Goal: Answer question/provide support

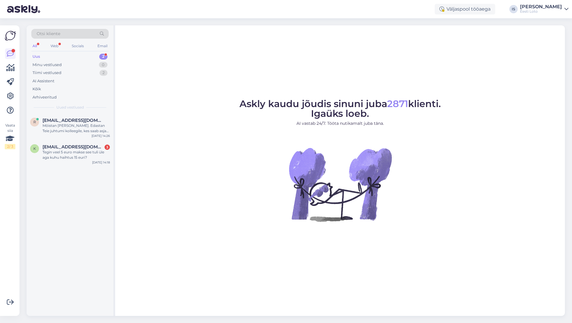
click at [43, 57] on div "Uus 2" at bounding box center [69, 57] width 77 height 8
click at [37, 57] on div "Uus" at bounding box center [36, 57] width 8 height 6
click at [77, 130] on div "Tegin veel 5 euro makse see tuli üle aga kuhu haihtus 15 euri?" at bounding box center [76, 128] width 67 height 11
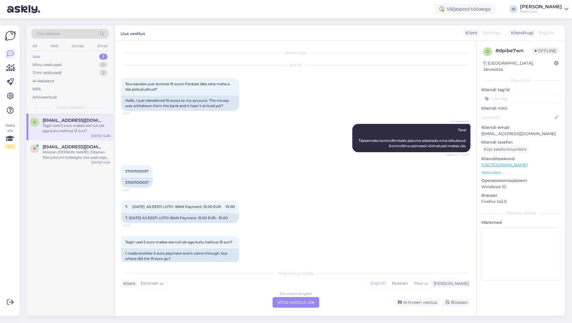
scroll to position [19, 0]
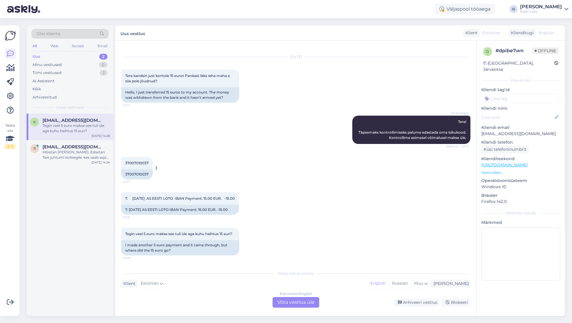
click at [134, 161] on span "37007010037" at bounding box center [136, 163] width 23 height 4
copy div "37007010037 14:17"
click at [307, 302] on div "Estonian to English Võta vestlus üle" at bounding box center [296, 302] width 47 height 11
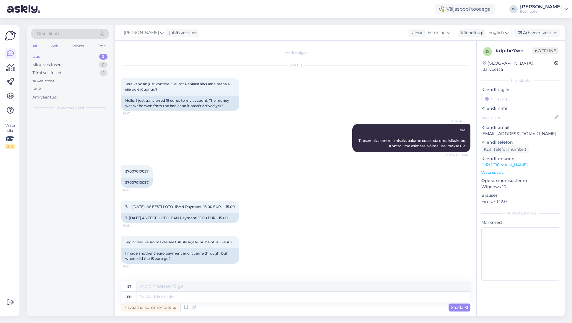
scroll to position [5, 0]
click at [497, 32] on span "English" at bounding box center [495, 33] width 15 height 6
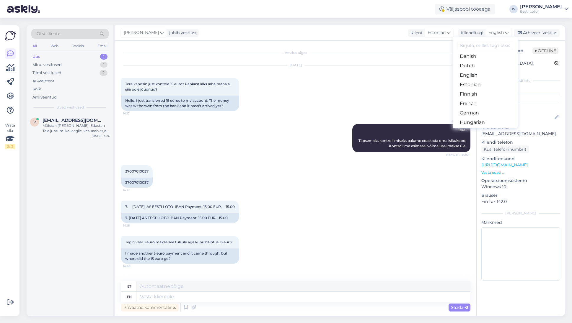
scroll to position [55, 0]
click at [484, 83] on link "Estonian" at bounding box center [485, 79] width 65 height 9
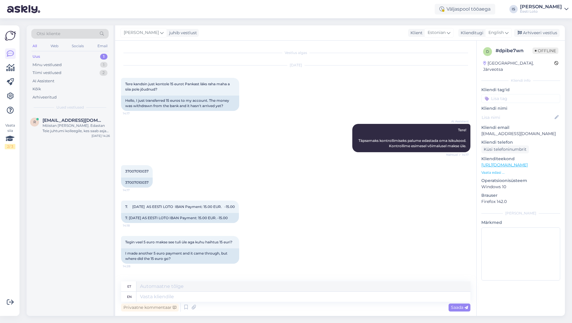
scroll to position [0, 0]
click at [199, 296] on textarea at bounding box center [295, 296] width 349 height 12
paste textarea "Kahjuks Teie makse ebaõnnestus tehnilise [PERSON_NAME] tõttu. Kontrollisime mak…"
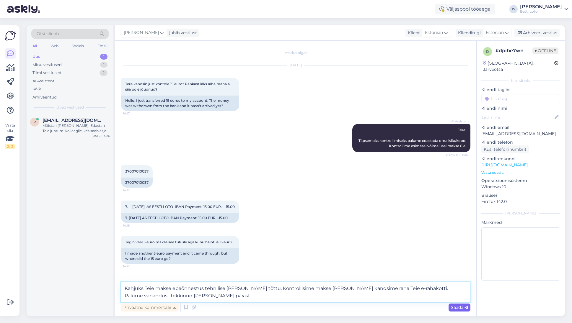
type textarea "Kahjuks Teie makse ebaõnnestus tehnilise [PERSON_NAME] tõttu. Kontrollisime mak…"
click at [457, 307] on span "Saada" at bounding box center [459, 307] width 17 height 5
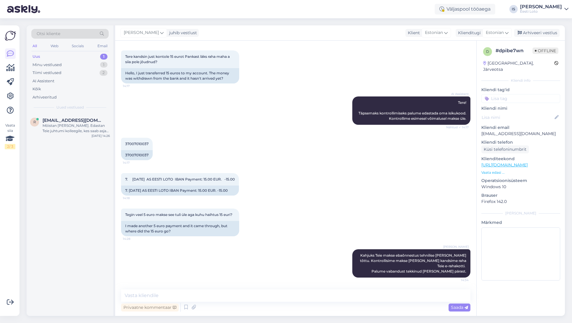
scroll to position [31, 0]
click at [539, 95] on input at bounding box center [520, 98] width 79 height 9
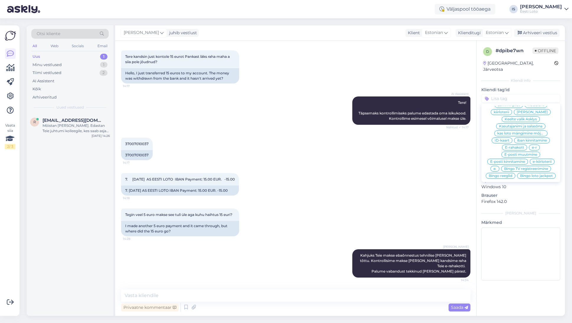
scroll to position [184, 0]
click at [513, 141] on span "E-rahakott" at bounding box center [514, 143] width 19 height 4
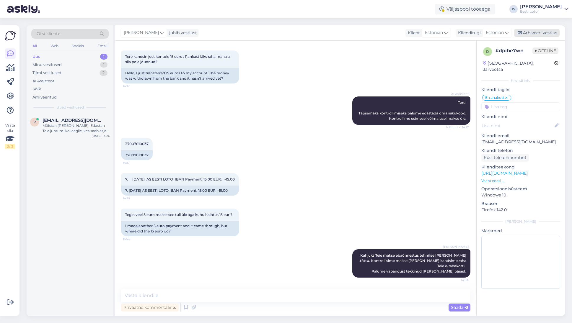
click at [543, 32] on div "Arhiveeri vestlus" at bounding box center [536, 33] width 45 height 8
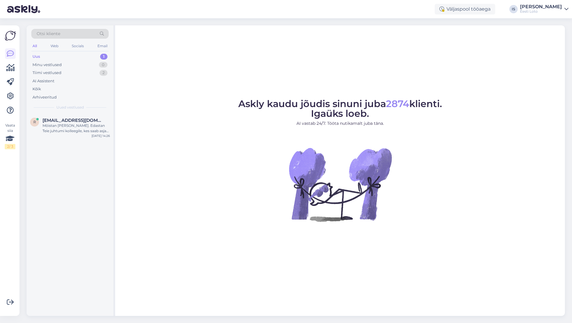
click at [38, 59] on div "Uus" at bounding box center [36, 57] width 8 height 6
click at [62, 127] on div "Mõistan [PERSON_NAME]. Edastan Teie juhtumi kolleegile, kes saab asja lähemalt …" at bounding box center [76, 128] width 67 height 11
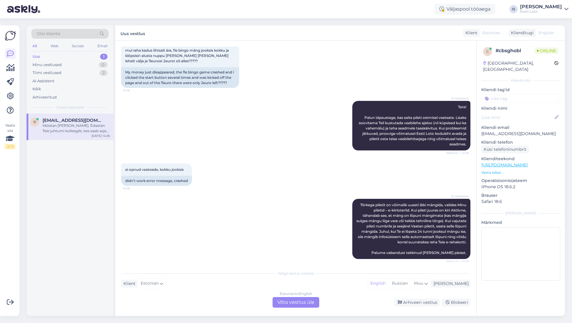
scroll to position [30, 0]
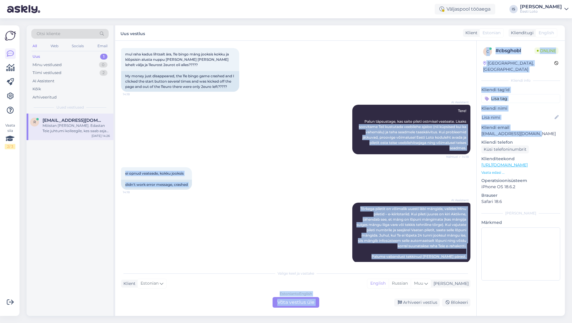
drag, startPoint x: 545, startPoint y: 126, endPoint x: 475, endPoint y: 129, distance: 69.4
click at [475, 129] on div "Vestlus algas Sep 7 2025 mul raha kadus lihtsalt ära, 11e bingo mäng jooksis ko…" at bounding box center [340, 179] width 450 height 276
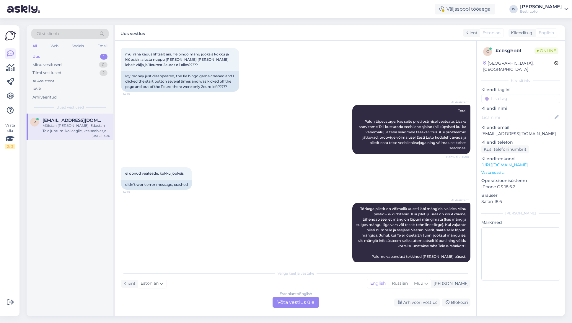
click at [558, 139] on p "Kliendi telefon" at bounding box center [520, 142] width 79 height 6
drag, startPoint x: 543, startPoint y: 127, endPoint x: 480, endPoint y: 128, distance: 62.6
click at [480, 128] on div "c # cbsghobl Online Estonia, Tallinn Kliendi info Kliendi tag'id Kliendi nimi K…" at bounding box center [521, 165] width 88 height 249
copy p "[EMAIL_ADDRESS][DOMAIN_NAME]"
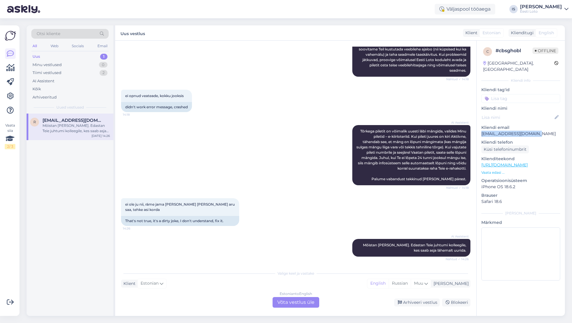
scroll to position [107, 0]
click at [298, 304] on div "Estonian to English Võta vestlus üle" at bounding box center [296, 302] width 47 height 11
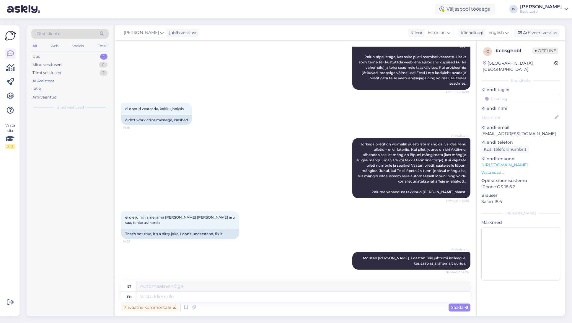
scroll to position [95, 0]
click at [507, 31] on icon at bounding box center [507, 33] width 4 height 6
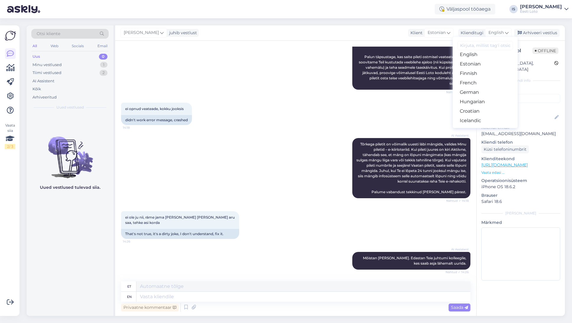
scroll to position [72, 0]
click at [481, 63] on link "Estonian" at bounding box center [485, 62] width 65 height 9
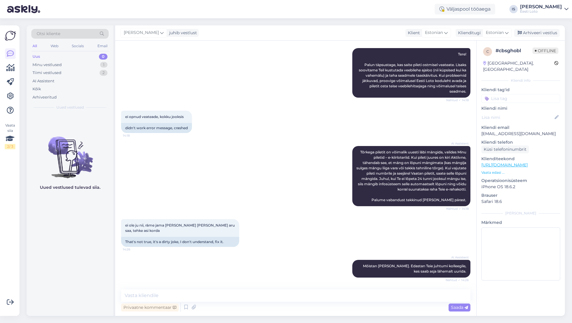
scroll to position [87, 0]
click at [195, 296] on textarea at bounding box center [295, 296] width 349 height 12
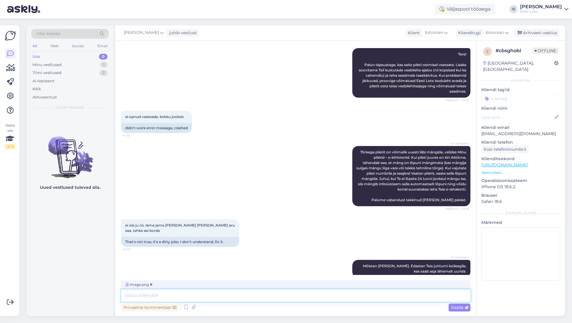
scroll to position [96, 0]
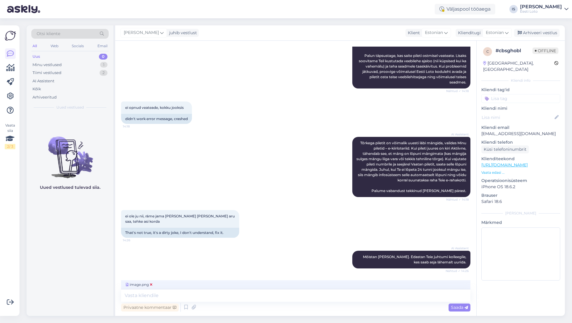
click at [152, 285] on icon at bounding box center [151, 285] width 2 height 4
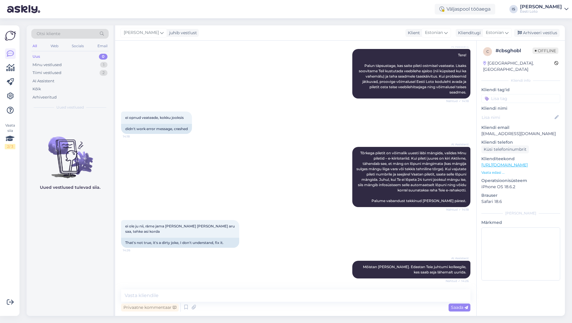
scroll to position [84, 0]
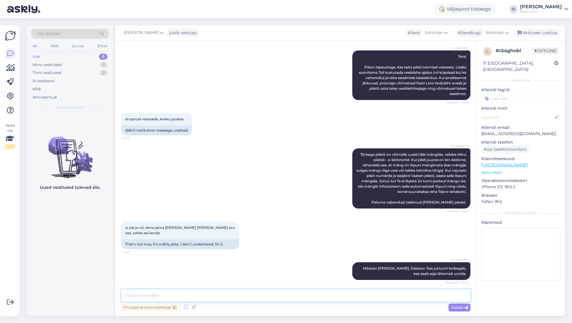
click at [263, 297] on textarea at bounding box center [295, 296] width 349 height 12
paste textarea "Minu piletid – e-kiirloteriid. Kui pileti juures on kiri Aktiivne, tähendab see…"
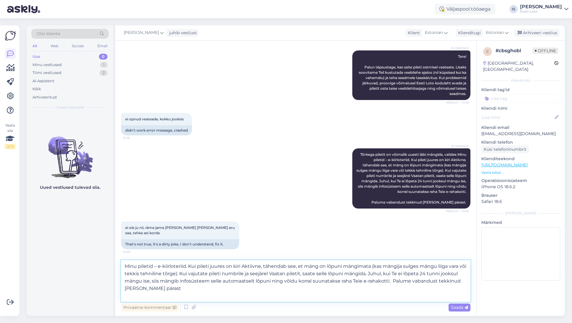
type textarea "Minu piletid – e-kiirloteriid. Kui pileti juures on kiri Aktiivne, tähendab see…"
click at [120, 267] on div "Vestlus algas Sep 7 2025 mul raha kadus lihtsalt ära, 11e bingo mäng jooksis ko…" at bounding box center [295, 179] width 361 height 276
click at [124, 267] on textarea "Minu piletid – e-kiirloteriid. Kui pileti juures on kiri Aktiivne, tähendab see…" at bounding box center [295, 281] width 349 height 42
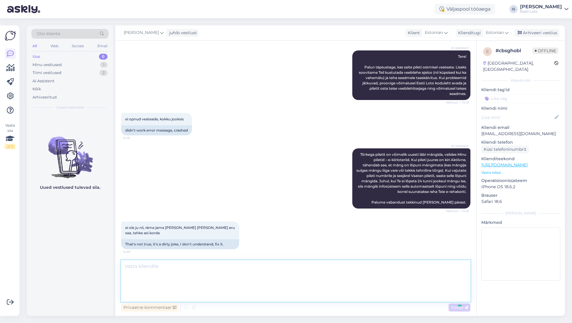
scroll to position [149, 0]
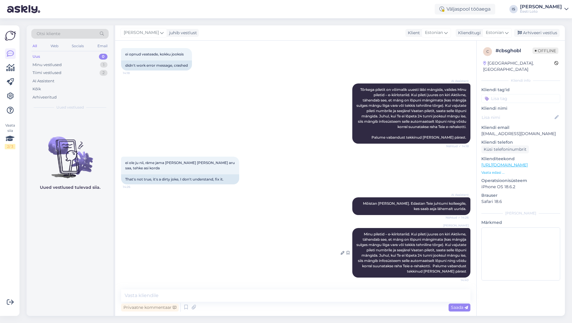
click at [410, 251] on span "Minu piletid – e-kiirloteriid. Kui pileti juures on kiri Aktiivne, tähendab see…" at bounding box center [411, 253] width 111 height 42
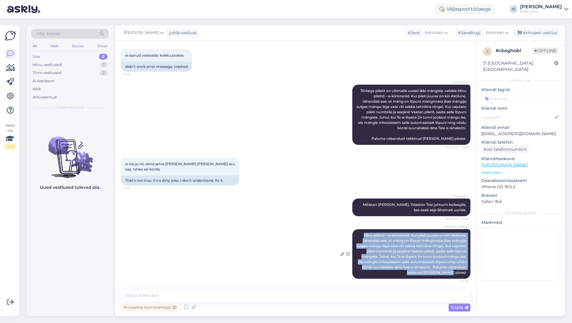
drag, startPoint x: 360, startPoint y: 234, endPoint x: 470, endPoint y: 274, distance: 117.0
click at [470, 274] on div "Inge Strahov Minu piletid – e-kiirloteriid. Kui pileti juures on kiri Aktiivne,…" at bounding box center [411, 254] width 118 height 50
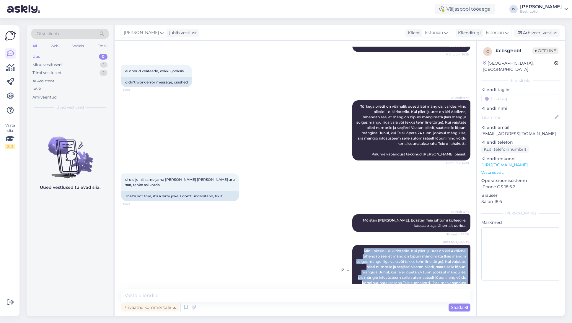
scroll to position [130, 0]
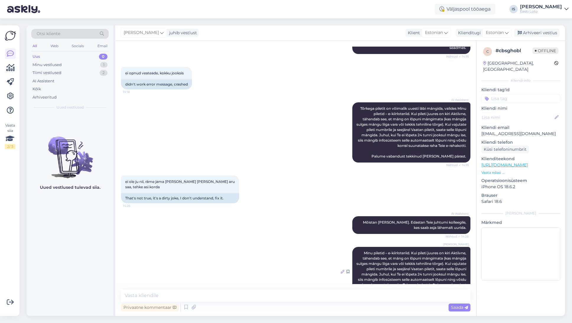
click at [343, 272] on icon at bounding box center [343, 272] width 4 height 4
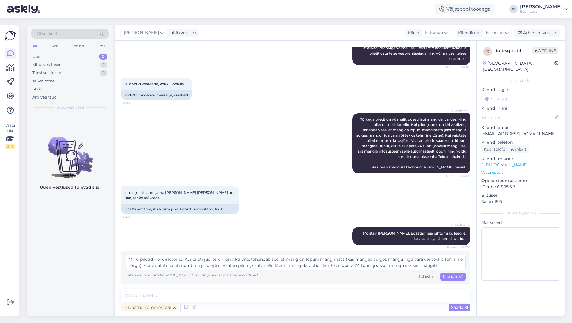
scroll to position [119, 0]
click at [129, 259] on textarea "Minu piletid – e-kiirloteriid. Kui pileti juures on kiri Aktiivne, tähendab see…" at bounding box center [296, 262] width 340 height 15
drag, startPoint x: 203, startPoint y: 266, endPoint x: 327, endPoint y: 267, distance: 123.5
click at [325, 267] on textarea "Näeme, et Teil on Bingo ja Võlulambi piletid lõpuni mängimata. Valige palun end…" at bounding box center [296, 262] width 340 height 15
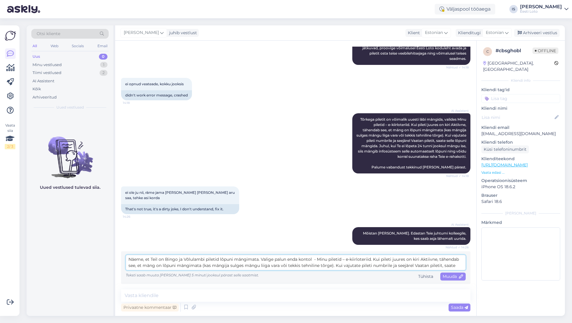
drag, startPoint x: 334, startPoint y: 266, endPoint x: 312, endPoint y: 259, distance: 22.7
click at [312, 259] on textarea "Näeme, et Teil on Bingo ja Võlulambi piletid lõpuni mängimata. Valige palun end…" at bounding box center [296, 262] width 340 height 15
click at [326, 266] on textarea "Näeme, et Teil on Bingo ja Võlulambi piletid lõpuni mängimata. Valige palun end…" at bounding box center [296, 262] width 340 height 15
drag, startPoint x: 203, startPoint y: 266, endPoint x: 248, endPoint y: 258, distance: 45.5
click at [248, 258] on textarea "Näeme, et Teil on Bingo ja Võlulambi piletid lõpuni mängimata. Valige palun end…" at bounding box center [296, 262] width 340 height 15
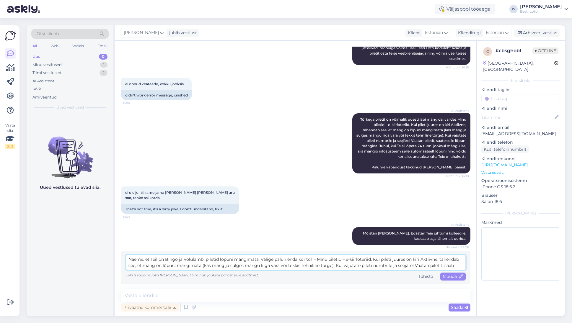
click at [267, 267] on textarea "Näeme, et Teil on Bingo ja Võlulambi piletid lõpuni mängimata. Valige palun end…" at bounding box center [296, 262] width 340 height 15
click at [333, 266] on textarea "Näeme, et Teil on Bingo ja Võlulambi piletid lõpuni mängimata. Valige palun end…" at bounding box center [296, 262] width 340 height 15
drag, startPoint x: 214, startPoint y: 266, endPoint x: 207, endPoint y: 259, distance: 9.8
click at [207, 259] on textarea "Näeme, et Teil on Bingo ja Võlulambi piletid lõpuni mängimata. Valige palun end…" at bounding box center [296, 262] width 340 height 15
click at [224, 269] on textarea "Näeme, et Teil on Bingo ja Võlulambi piletid lõpuni mängimata. Valige palun end…" at bounding box center [296, 262] width 340 height 15
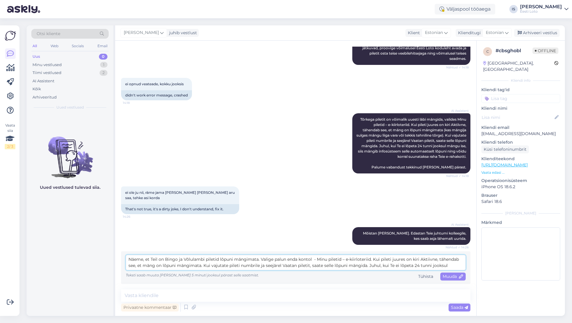
click at [213, 266] on textarea "Näeme, et Teil on Bingo ja Võlulambi piletid lõpuni mängimata. Valige palun end…" at bounding box center [296, 262] width 340 height 15
click at [306, 267] on textarea "Näeme, et Teil on Bingo ja Võlulambi piletid lõpuni mängimata. Valige palun end…" at bounding box center [296, 262] width 340 height 15
click at [374, 264] on textarea "Näeme, et Teil on Bingo ja Võlulambi piletid lõpuni mängimata. Valige palun end…" at bounding box center [296, 262] width 340 height 15
type textarea "Näeme, et Teil on Bingo ja Võlulambi piletid lõpuni mängimata. Valige palun end…"
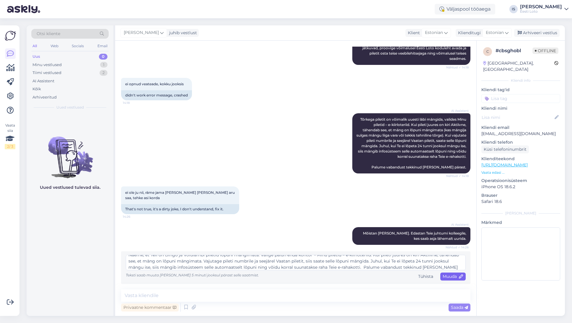
click at [449, 276] on span "Muuda" at bounding box center [453, 276] width 21 height 5
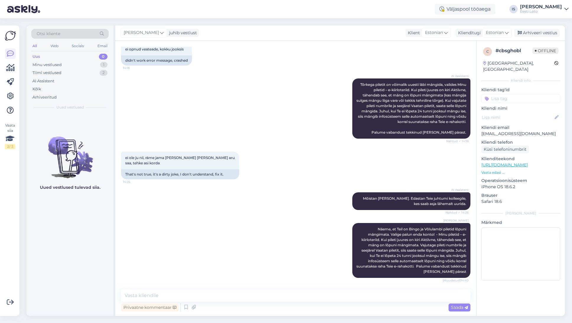
scroll to position [154, 0]
click at [517, 94] on input at bounding box center [520, 98] width 79 height 9
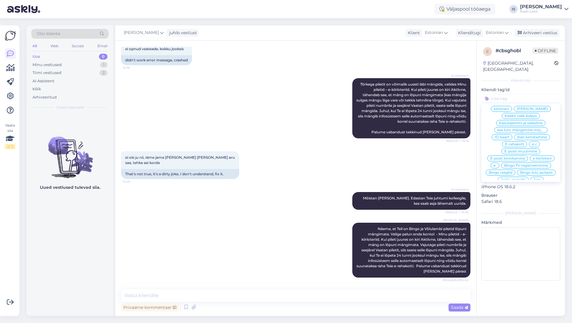
scroll to position [184, 0]
click at [543, 156] on span "e-kiirloterii" at bounding box center [542, 158] width 19 height 4
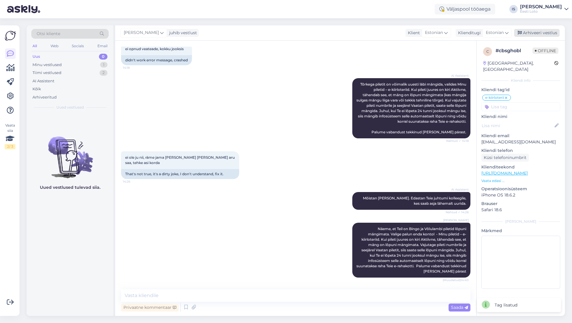
click at [543, 34] on div "Arhiveeri vestlus" at bounding box center [536, 33] width 45 height 8
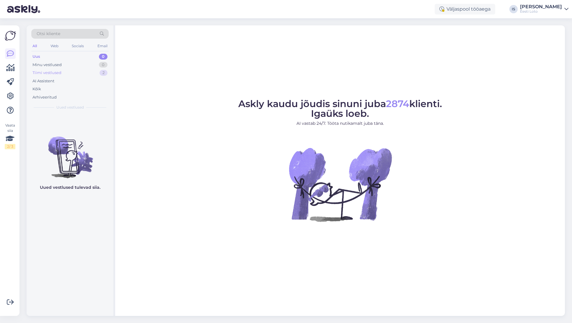
click at [48, 73] on div "Tiimi vestlused" at bounding box center [46, 73] width 29 height 6
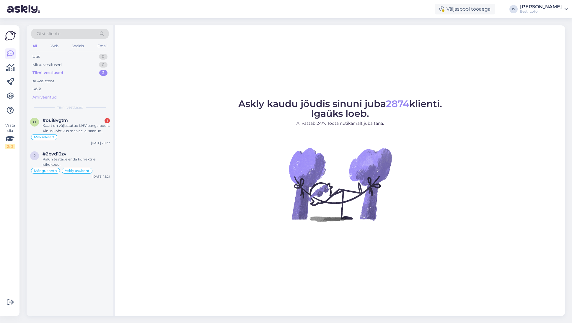
click at [48, 99] on div "Arhiveeritud" at bounding box center [44, 98] width 24 height 6
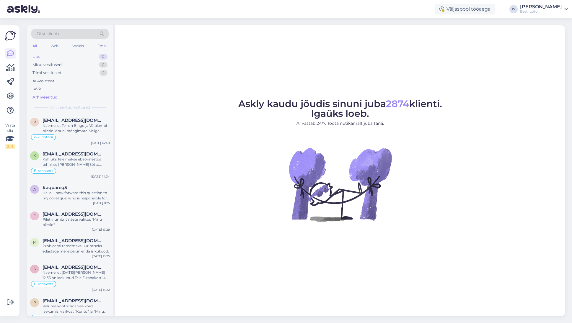
click at [36, 57] on div "Uus" at bounding box center [35, 57] width 7 height 6
